Goal: Check status: Check status

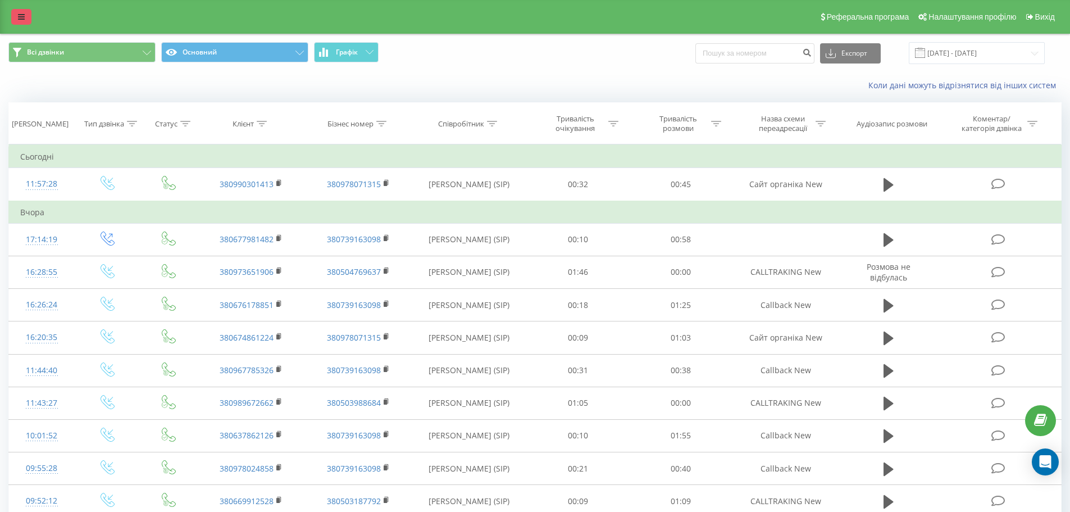
click at [26, 12] on link at bounding box center [21, 17] width 20 height 16
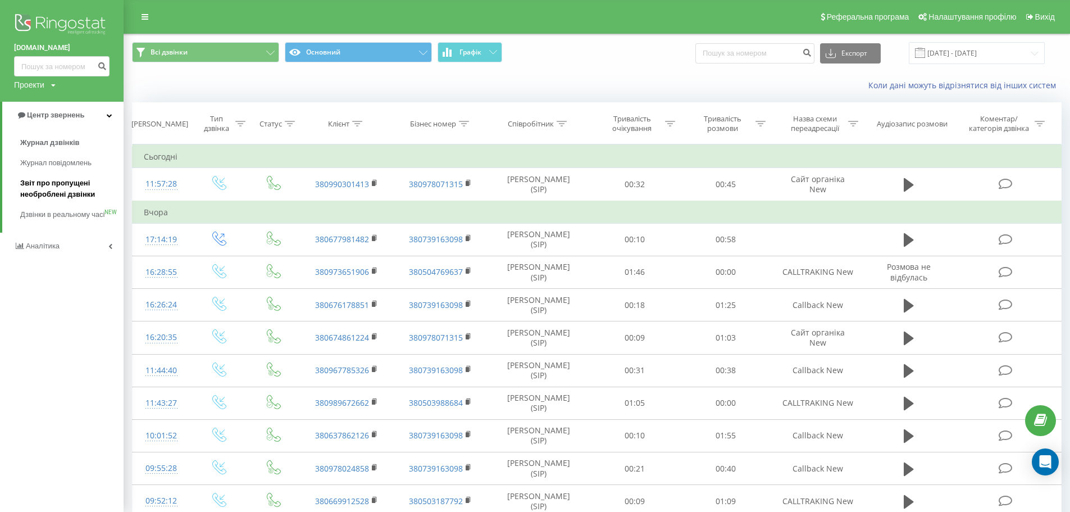
click at [67, 188] on span "Звіт про пропущені необроблені дзвінки" at bounding box center [69, 189] width 98 height 22
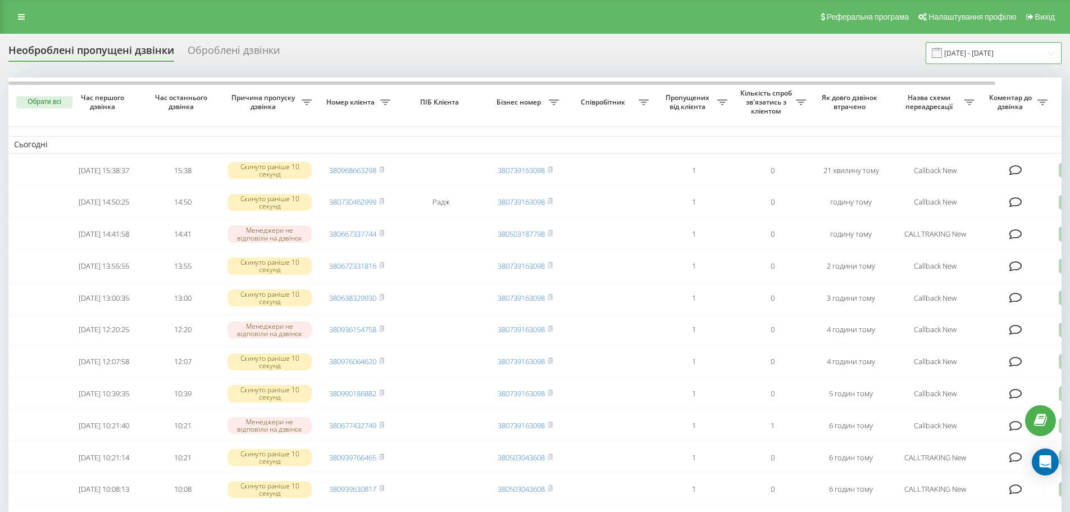
click at [982, 53] on input "[DATE] - [DATE]" at bounding box center [994, 53] width 136 height 22
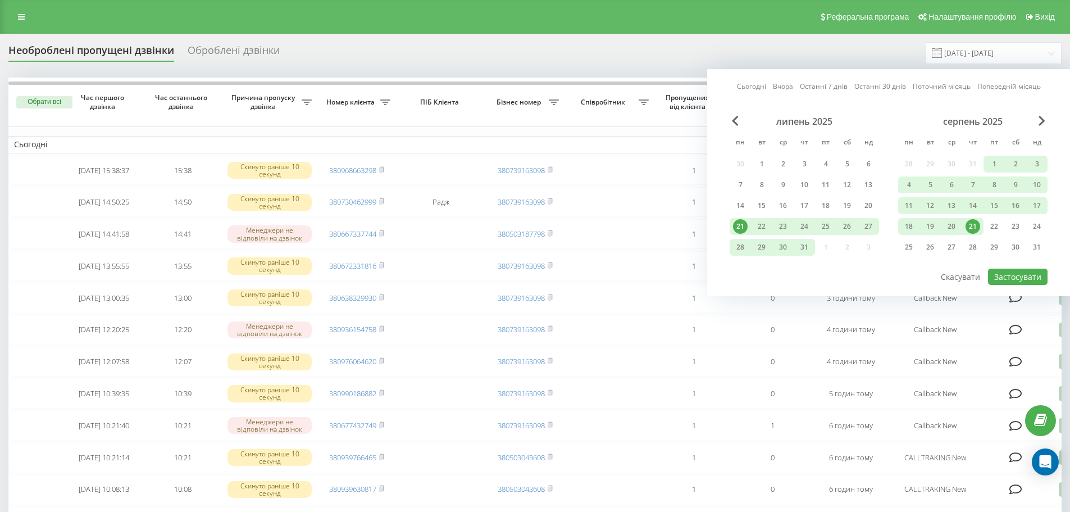
click at [970, 225] on div "21" at bounding box center [973, 226] width 15 height 15
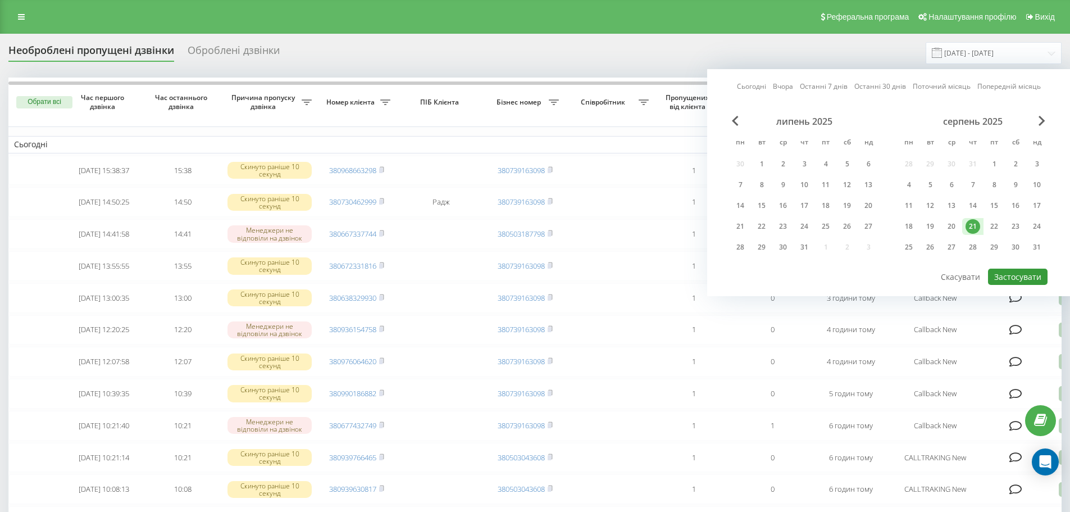
click at [1016, 277] on button "Застосувати" at bounding box center [1018, 277] width 60 height 16
type input "[DATE] - [DATE]"
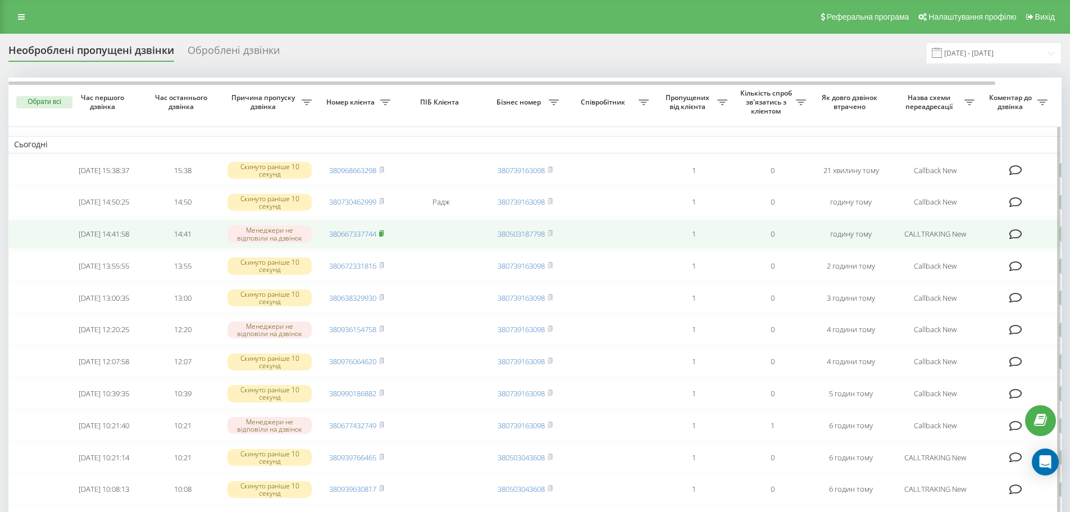
click at [384, 235] on icon at bounding box center [382, 232] width 4 height 5
